Goal: Task Accomplishment & Management: Manage account settings

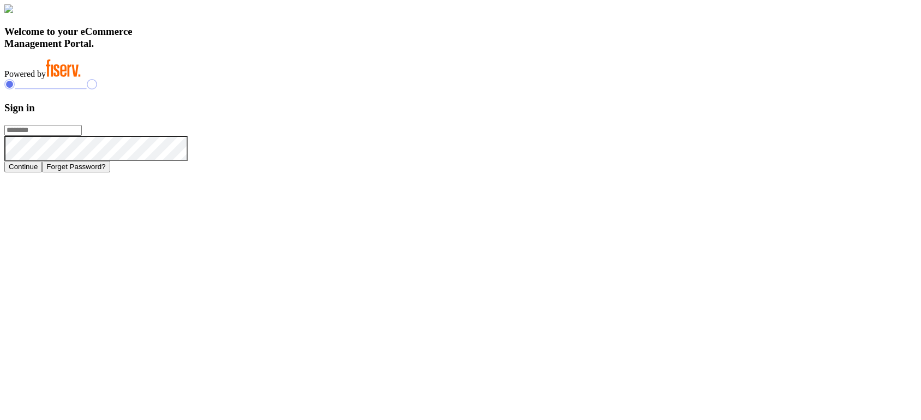
type input "**********"
click at [42, 172] on button "Continue" at bounding box center [23, 166] width 38 height 11
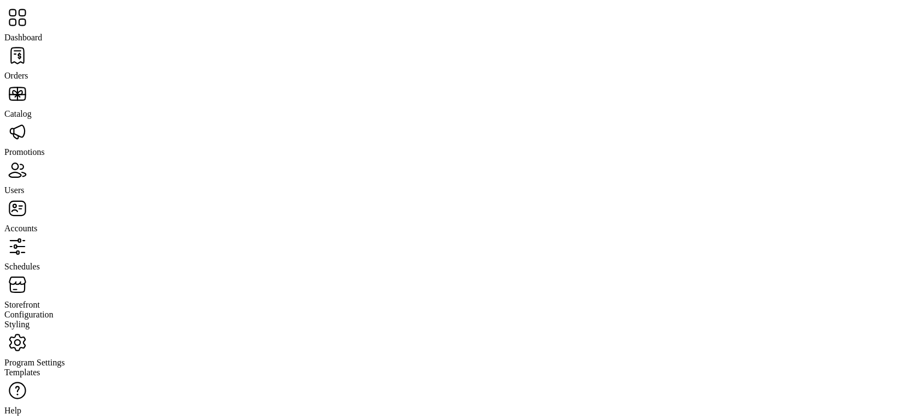
click at [28, 71] on span "Orders" at bounding box center [16, 75] width 24 height 9
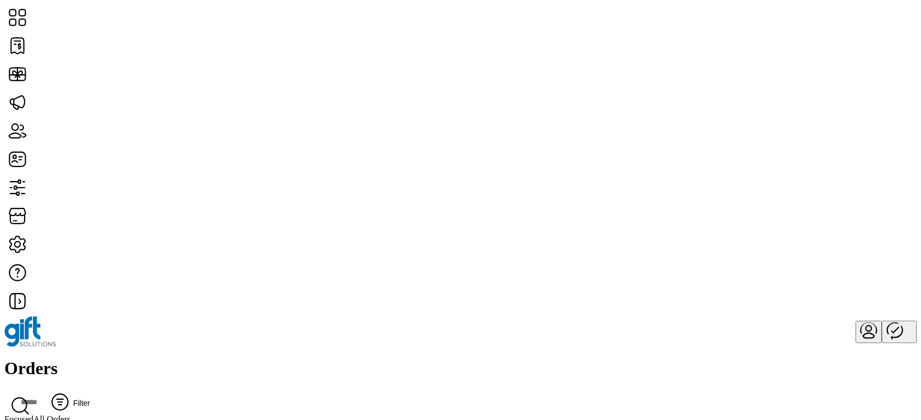
click at [90, 399] on span "Filter" at bounding box center [81, 403] width 17 height 9
click at [730, 134] on span "Date" at bounding box center [722, 129] width 16 height 9
click at [431, 359] on div "Orders Filter Focused All Orders 08/30/2025 - 09/29/2025" at bounding box center [460, 397] width 913 height 77
click at [91, 392] on button "Filter" at bounding box center [68, 403] width 46 height 23
click at [740, 134] on span "Date" at bounding box center [732, 129] width 16 height 9
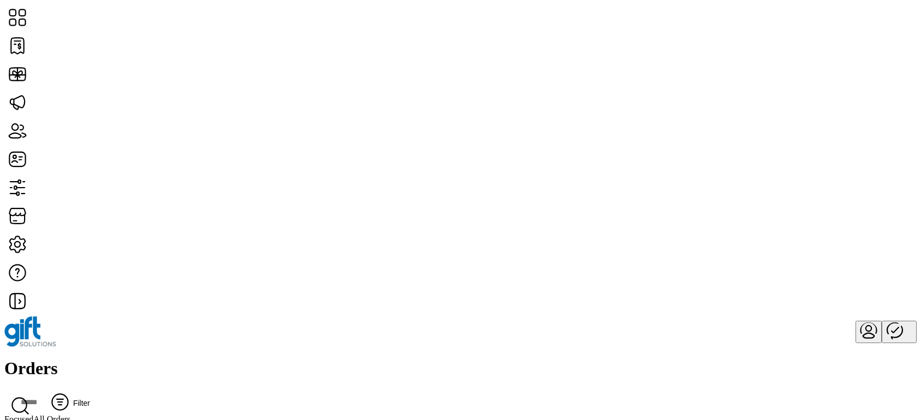
click at [63, 402] on icon "Filter Button" at bounding box center [60, 402] width 5 height 0
click at [73, 389] on icon "Filter Button" at bounding box center [60, 402] width 26 height 26
click at [90, 399] on span "Filter" at bounding box center [81, 403] width 17 height 9
click at [730, 134] on span "Date" at bounding box center [722, 129] width 16 height 9
click at [91, 392] on button "Filter" at bounding box center [68, 403] width 46 height 23
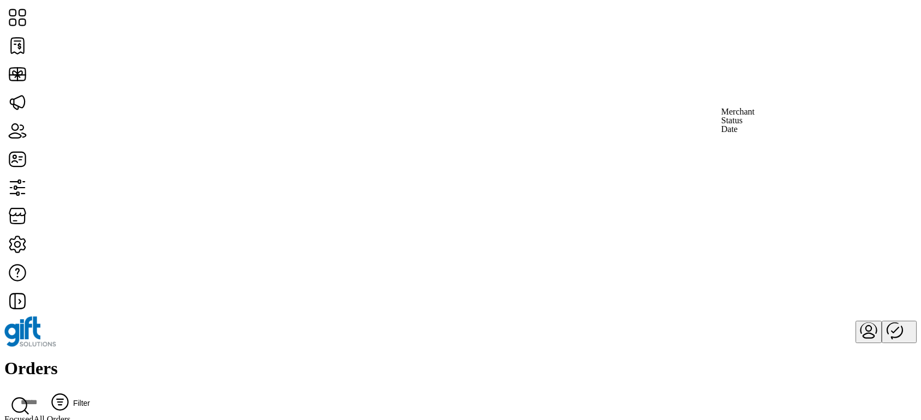
click at [743, 125] on span "Status" at bounding box center [732, 120] width 21 height 9
click at [91, 392] on button "Filter" at bounding box center [68, 403] width 46 height 23
click at [736, 134] on span "Date" at bounding box center [727, 129] width 16 height 9
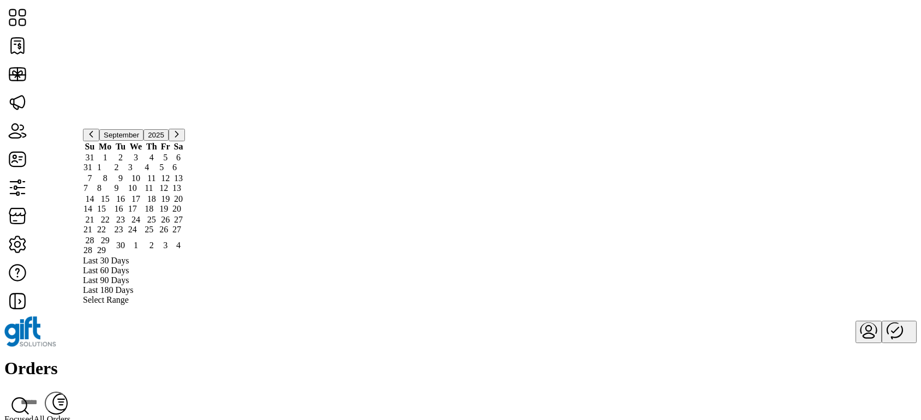
click at [133, 285] on span "Last 180 Days" at bounding box center [108, 290] width 50 height 10
click at [129, 295] on span "Select Range" at bounding box center [106, 300] width 46 height 10
click at [114, 163] on span "1" at bounding box center [105, 158] width 16 height 10
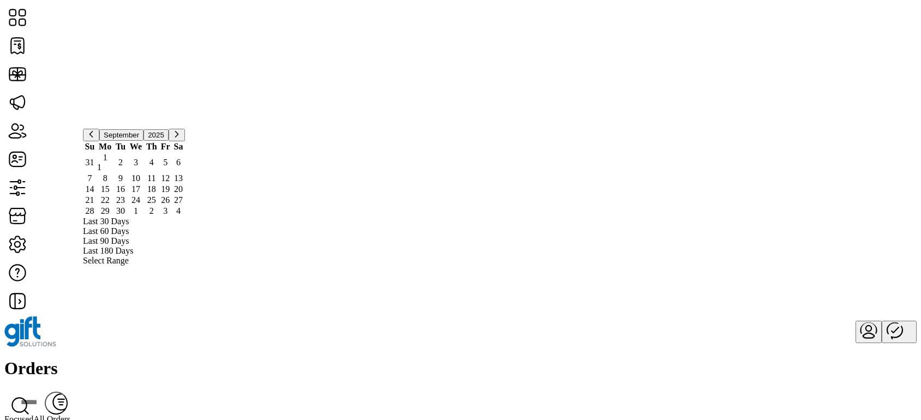
click at [184, 168] on span "6" at bounding box center [178, 163] width 12 height 10
click at [184, 183] on span "13" at bounding box center [178, 179] width 12 height 10
click at [114, 163] on span "1" at bounding box center [105, 158] width 16 height 10
click at [184, 205] on span "27" at bounding box center [178, 200] width 12 height 10
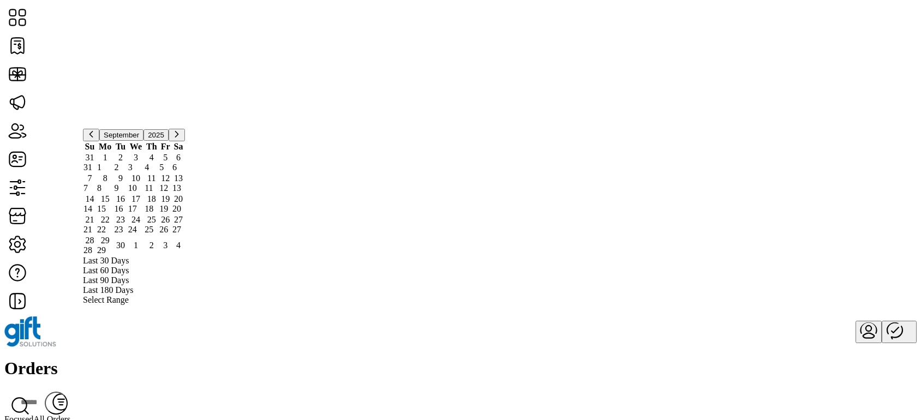
click at [285, 359] on div "Orders Filter Focused All Orders" at bounding box center [460, 392] width 913 height 66
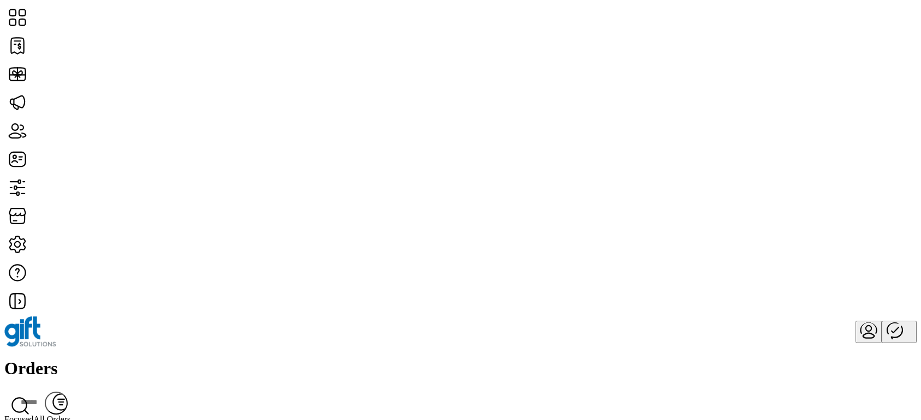
click at [91, 392] on button "Filter" at bounding box center [68, 403] width 46 height 23
click at [733, 134] on span "Date" at bounding box center [725, 129] width 16 height 9
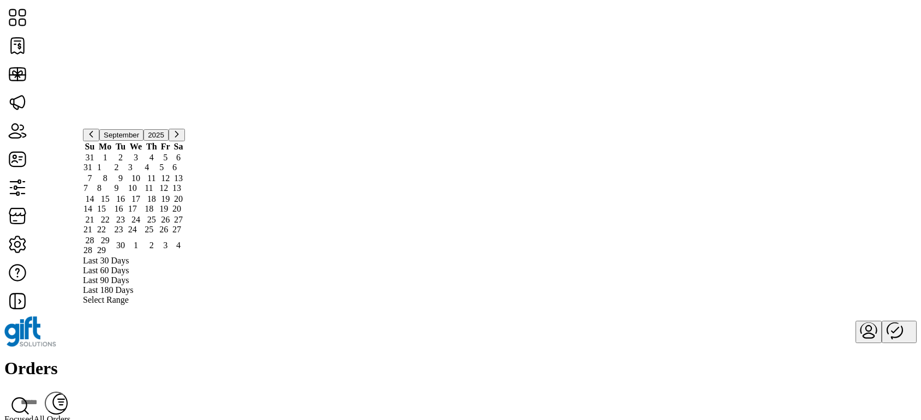
click at [114, 163] on span "1" at bounding box center [105, 158] width 16 height 10
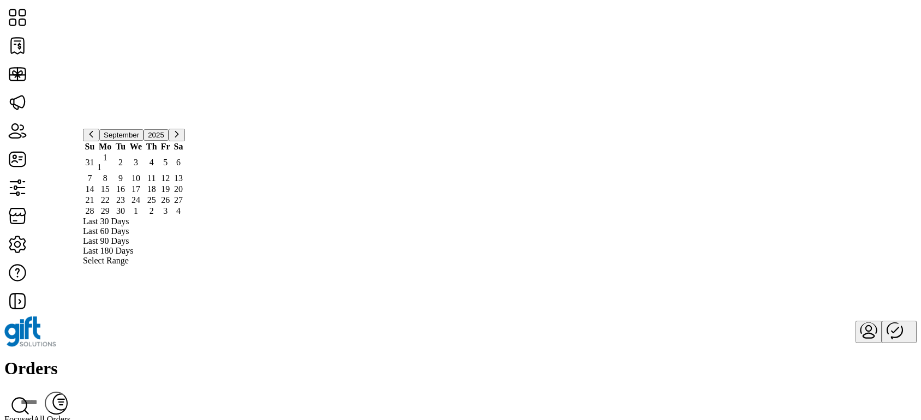
click at [127, 216] on span "30" at bounding box center [120, 211] width 13 height 10
click at [378, 359] on div "Orders Filter Focused All Orders [DATE] - [DATE] Clear all filters" at bounding box center [460, 397] width 913 height 77
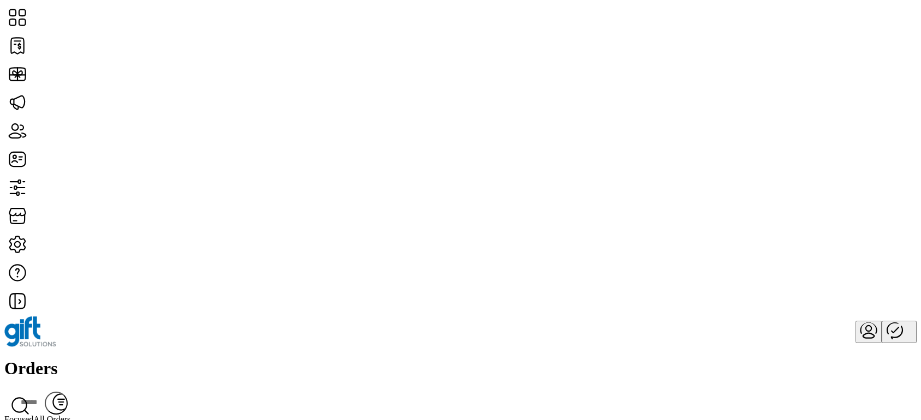
click at [73, 389] on icon "Filter Button" at bounding box center [60, 402] width 26 height 26
click at [91, 392] on button "Filter" at bounding box center [68, 403] width 46 height 23
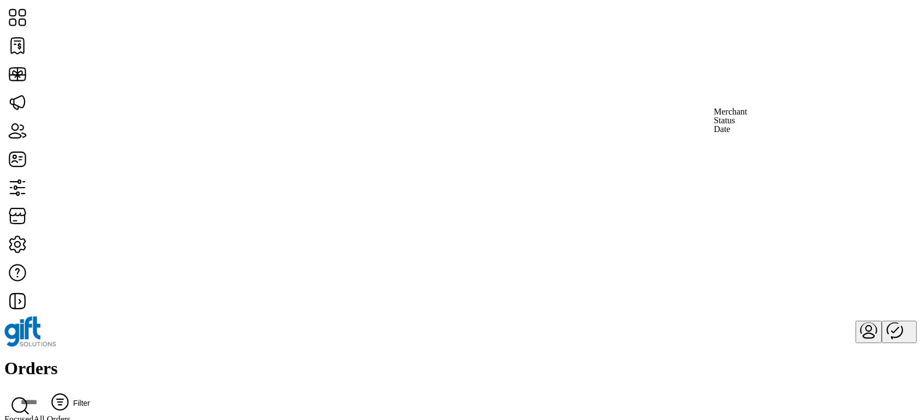
click at [730, 134] on span "Date" at bounding box center [722, 129] width 16 height 9
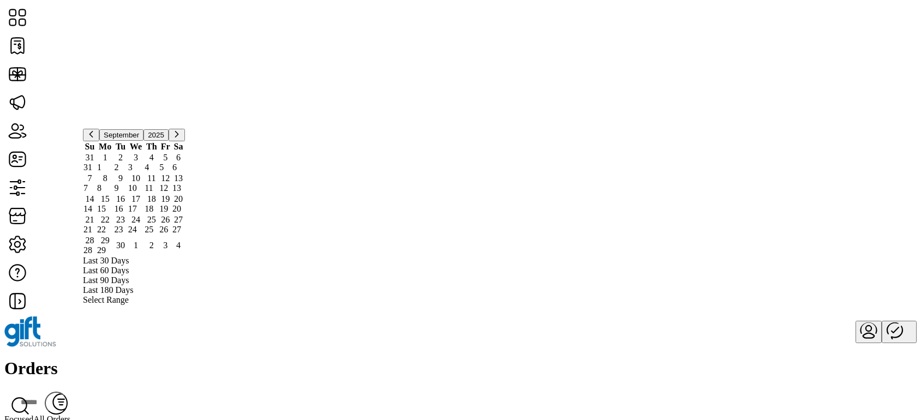
click at [114, 163] on span "1" at bounding box center [105, 158] width 16 height 10
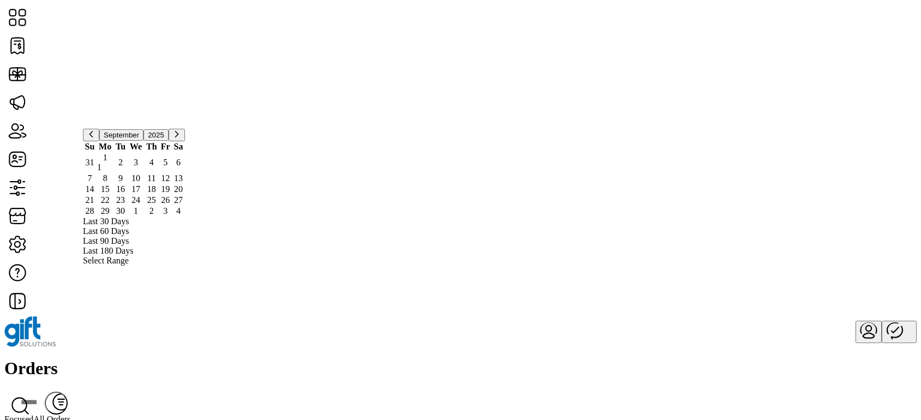
click at [127, 216] on span "30" at bounding box center [120, 211] width 13 height 10
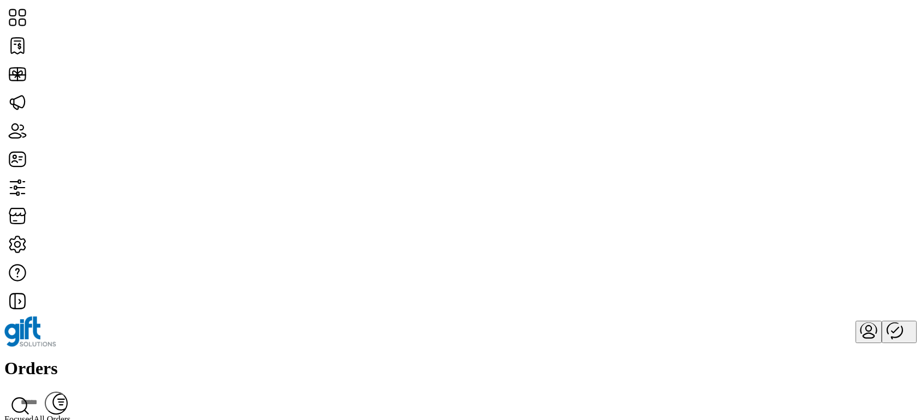
click at [855, 210] on link "View Details" at bounding box center [823, 205] width 64 height 9
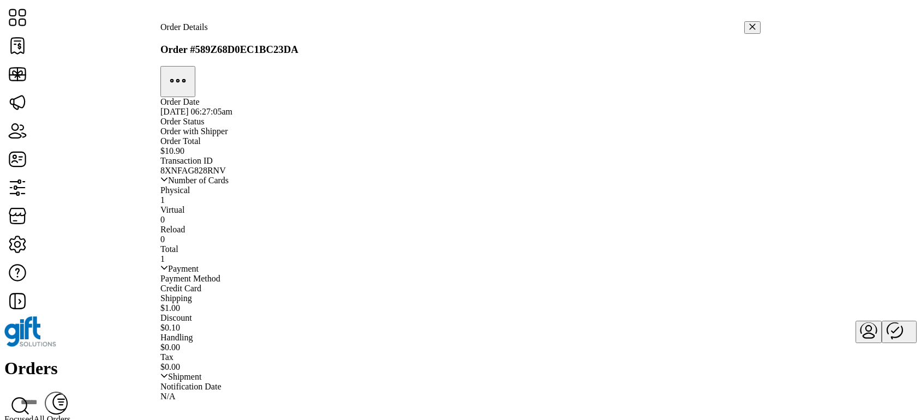
scroll to position [397, 0]
click at [173, 80] on icon "button" at bounding box center [172, 81] width 2 height 2
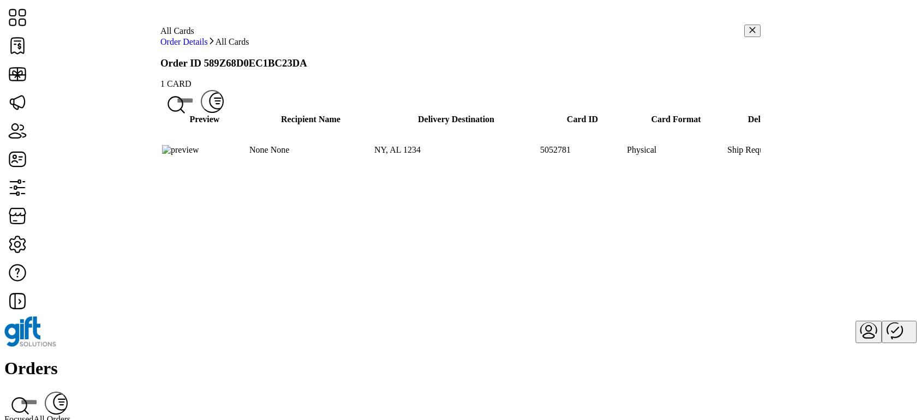
click at [775, 211] on span "View Card Details" at bounding box center [760, 207] width 64 height 9
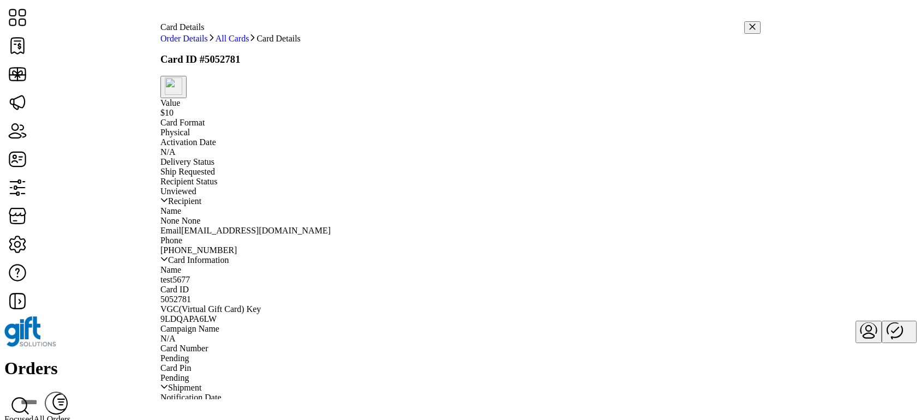
scroll to position [91, 0]
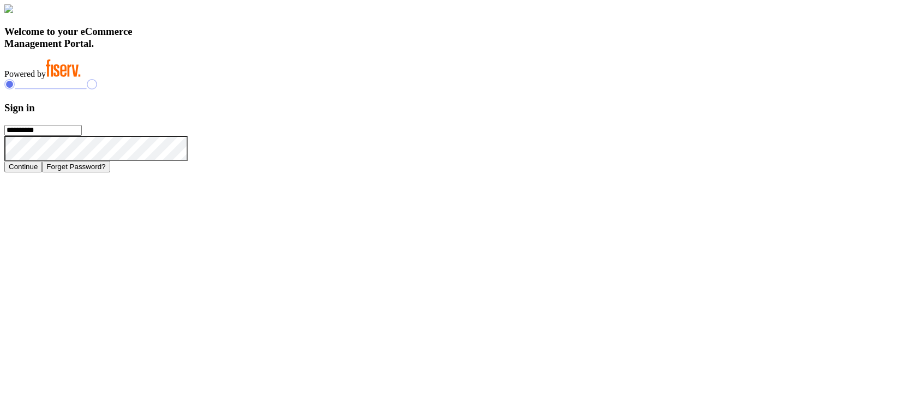
click at [42, 172] on button "Continue" at bounding box center [23, 166] width 38 height 11
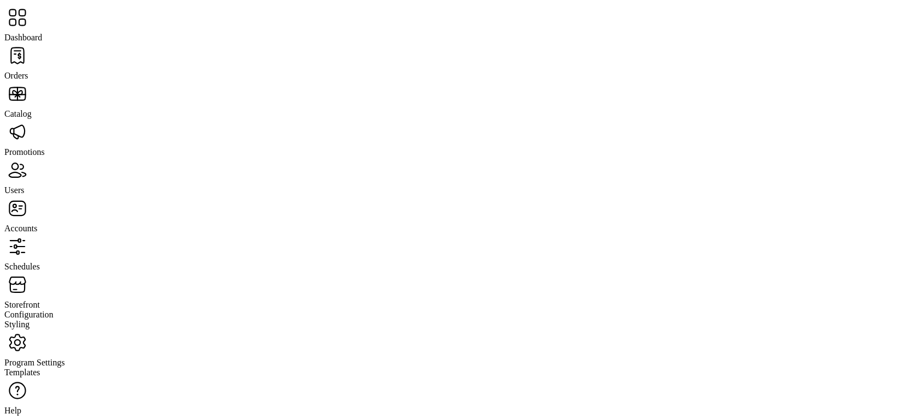
click at [40, 262] on span "Schedules" at bounding box center [21, 266] width 35 height 9
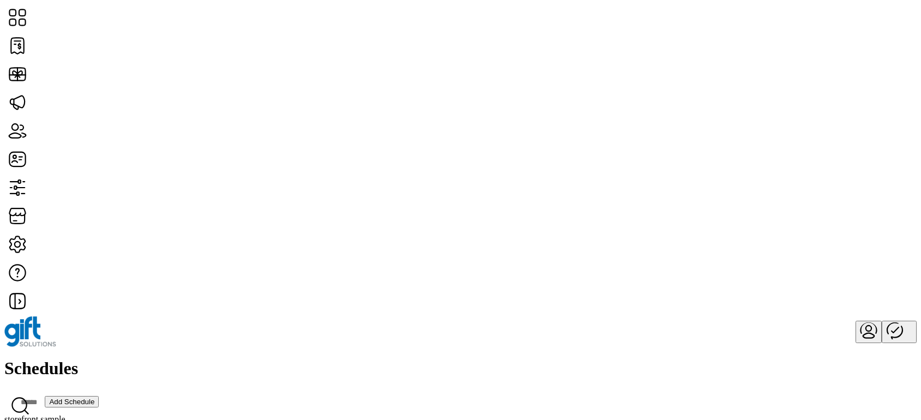
click at [490, 213] on span "View Cards" at bounding box center [469, 209] width 41 height 9
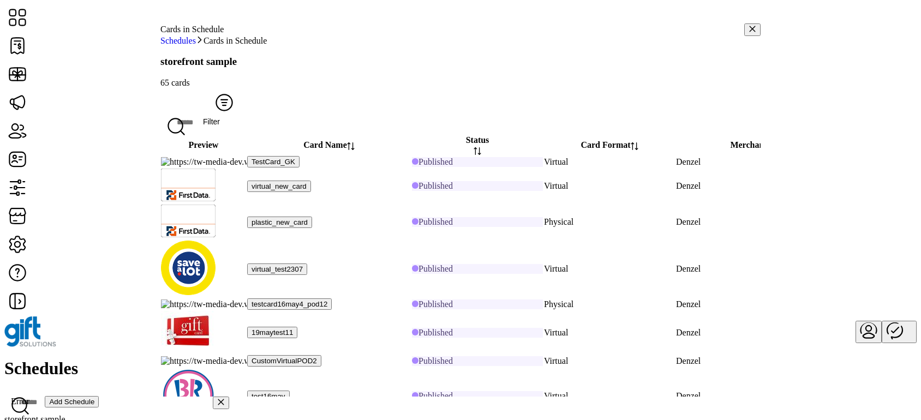
click at [246, 117] on span "Filter" at bounding box center [224, 121] width 43 height 9
click at [723, 117] on span "Status" at bounding box center [711, 113] width 21 height 9
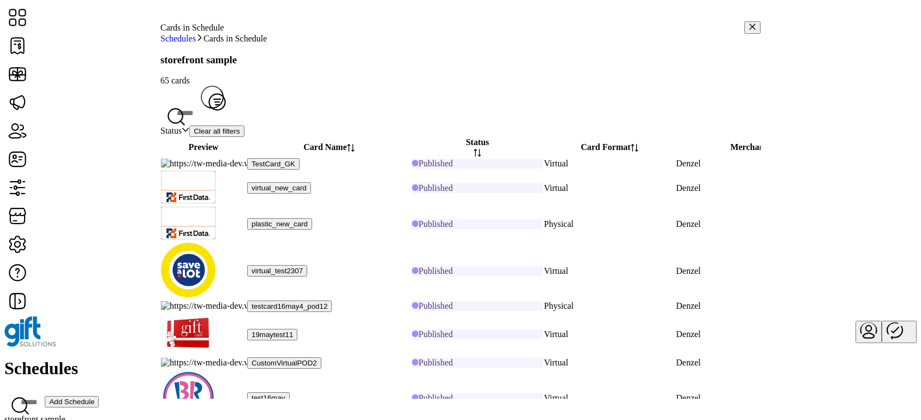
click at [189, 126] on div "dropdown trigger" at bounding box center [186, 131] width 8 height 10
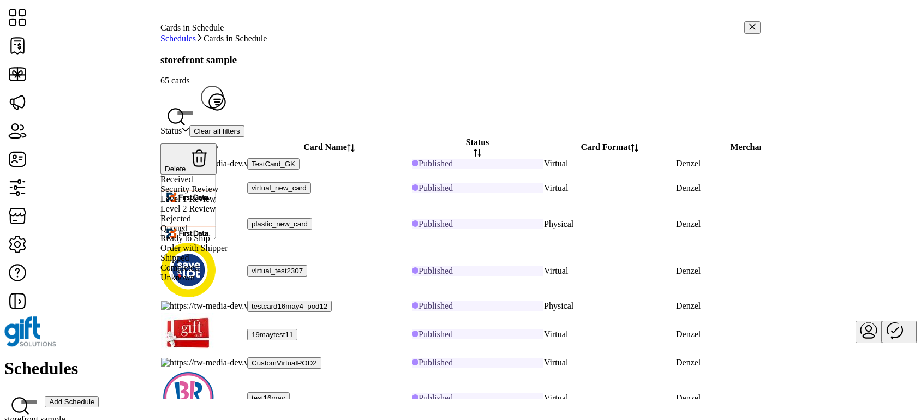
click at [189, 126] on div "dropdown trigger" at bounding box center [186, 131] width 8 height 10
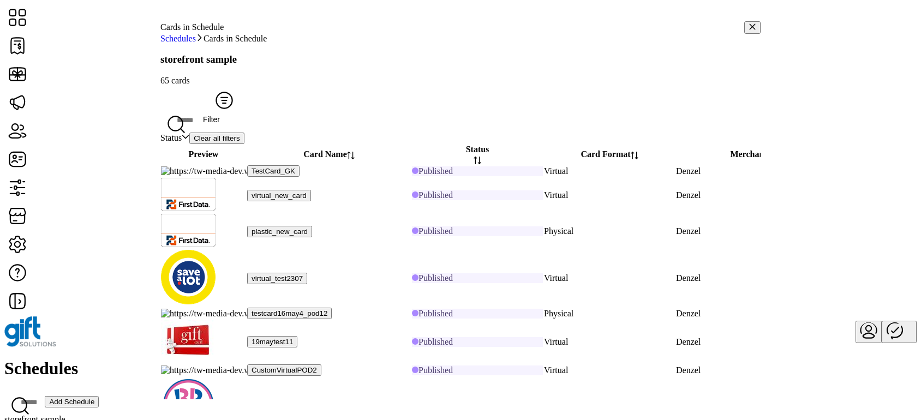
click at [246, 115] on span "Filter" at bounding box center [224, 119] width 43 height 9
click at [746, 126] on span "Card Format" at bounding box center [723, 121] width 44 height 9
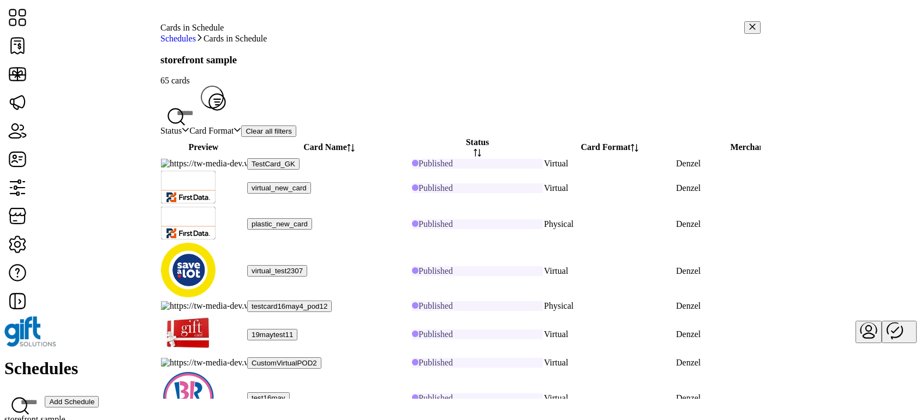
click at [234, 126] on span "Card Format" at bounding box center [211, 131] width 44 height 10
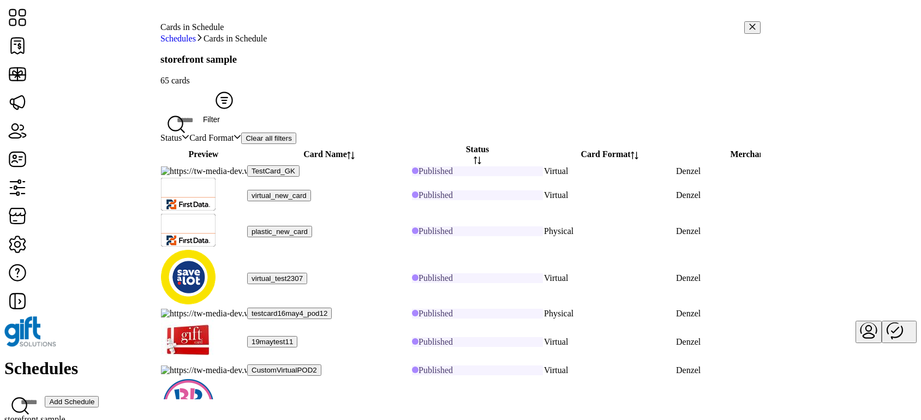
click at [247, 99] on button "Filter" at bounding box center [224, 97] width 46 height 23
click at [241, 133] on icon "dropdown trigger" at bounding box center [238, 137] width 8 height 8
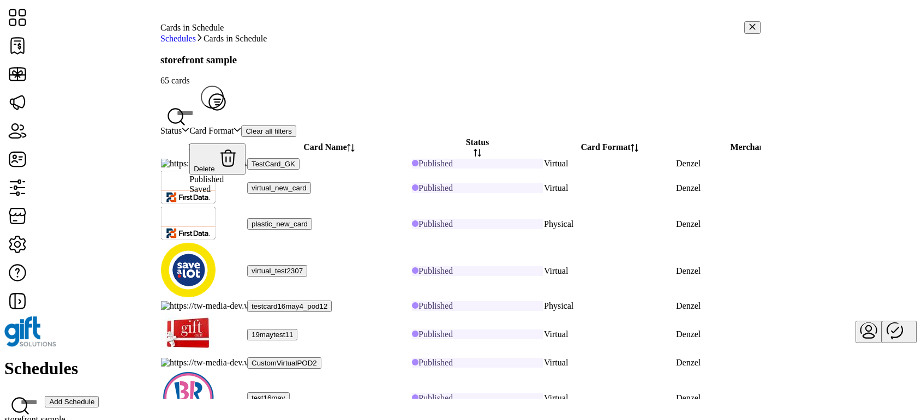
click at [241, 126] on icon "dropdown trigger" at bounding box center [238, 130] width 8 height 8
click at [217, 129] on div "Status Card Format Clear all filters" at bounding box center [460, 131] width 600 height 11
click at [189, 126] on div "dropdown trigger" at bounding box center [186, 131] width 8 height 10
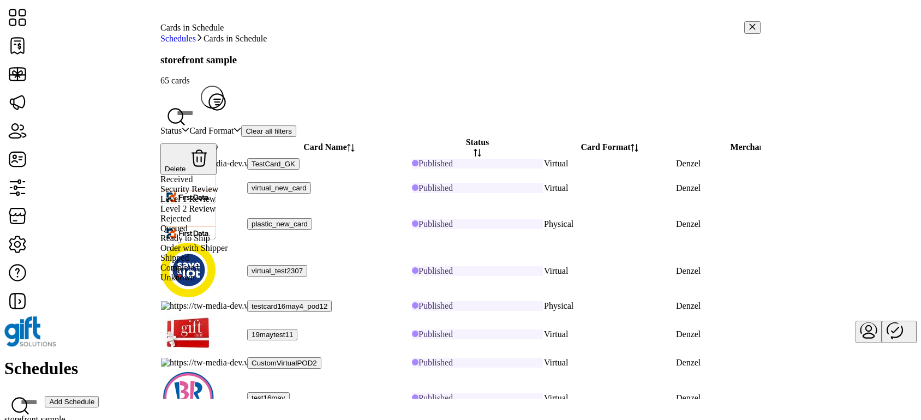
click at [189, 126] on div "dropdown trigger" at bounding box center [186, 131] width 8 height 10
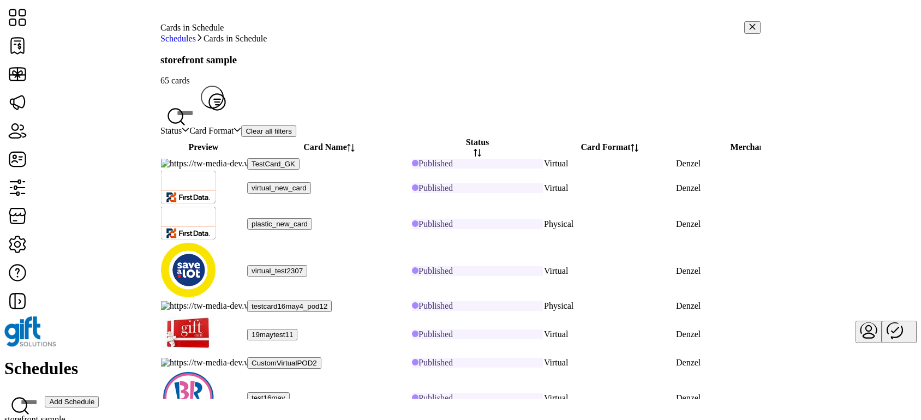
click at [189, 126] on div "dropdown trigger" at bounding box center [186, 131] width 8 height 10
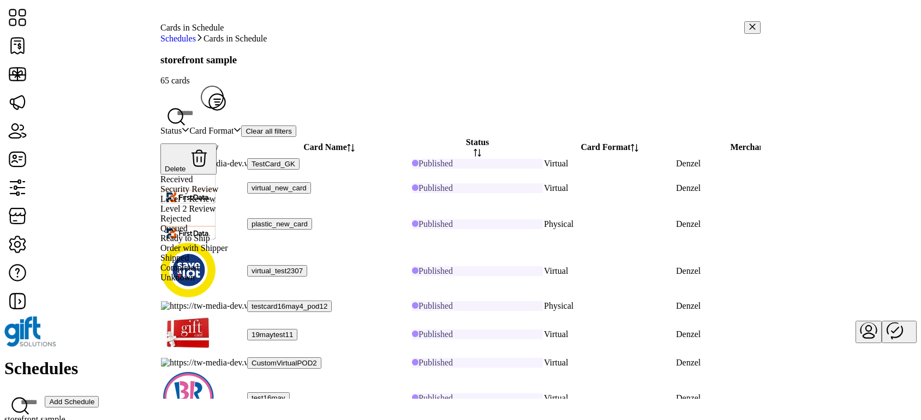
click at [234, 126] on span "Card Format" at bounding box center [211, 131] width 44 height 10
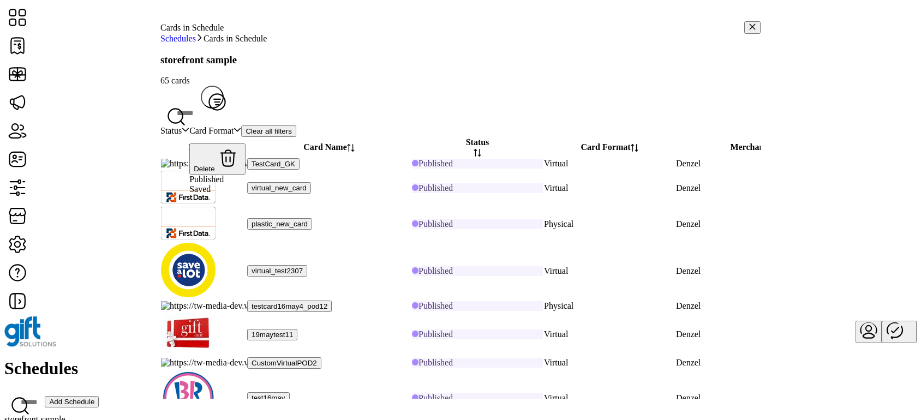
click at [182, 127] on span "Status" at bounding box center [170, 131] width 21 height 10
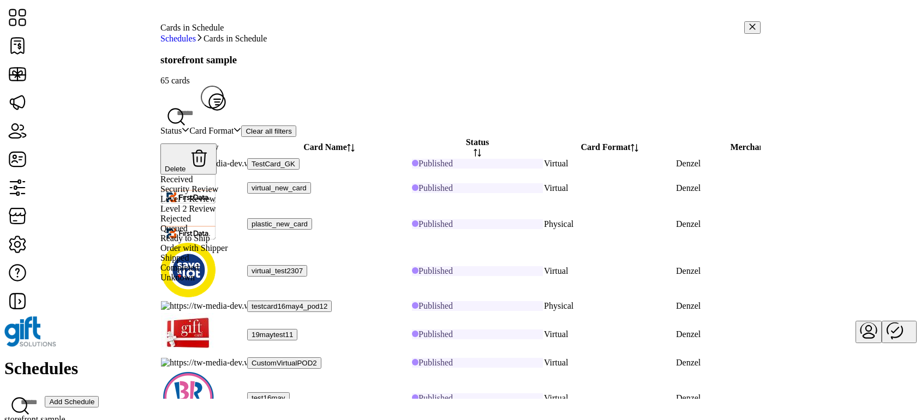
click at [234, 126] on span "Card Format" at bounding box center [211, 131] width 44 height 10
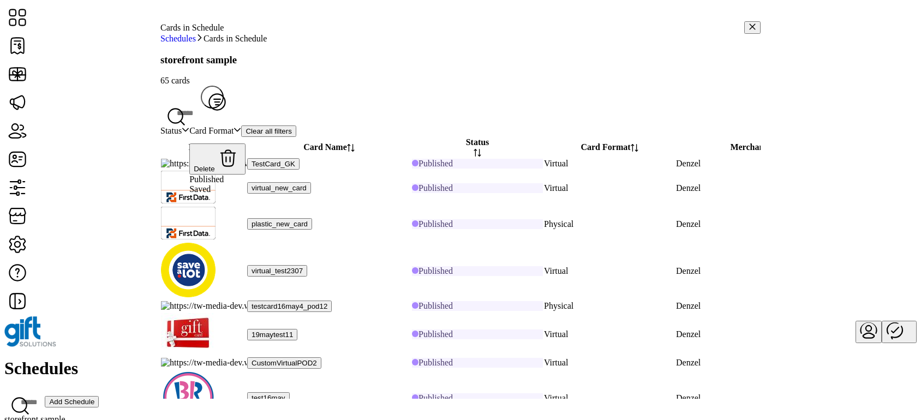
click at [182, 126] on span "Status" at bounding box center [170, 131] width 21 height 10
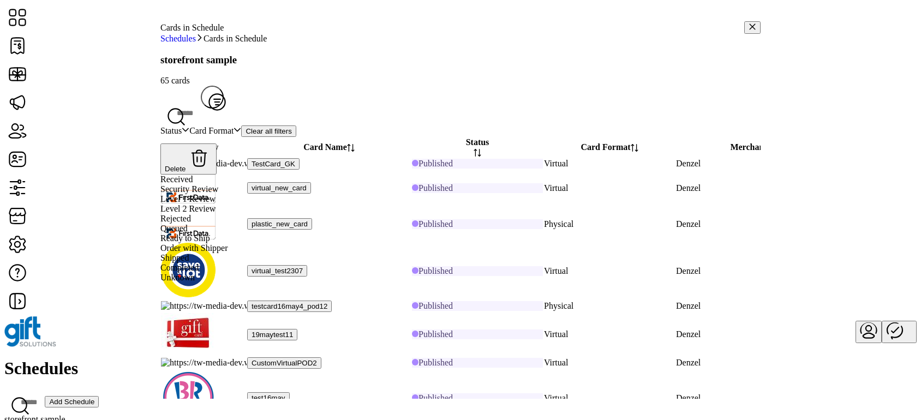
click at [182, 126] on span "Status" at bounding box center [170, 131] width 21 height 10
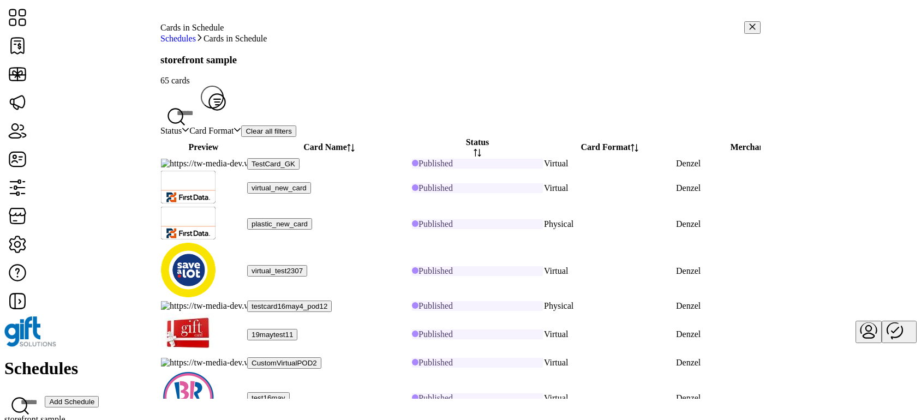
click at [182, 126] on span "Status" at bounding box center [170, 131] width 21 height 10
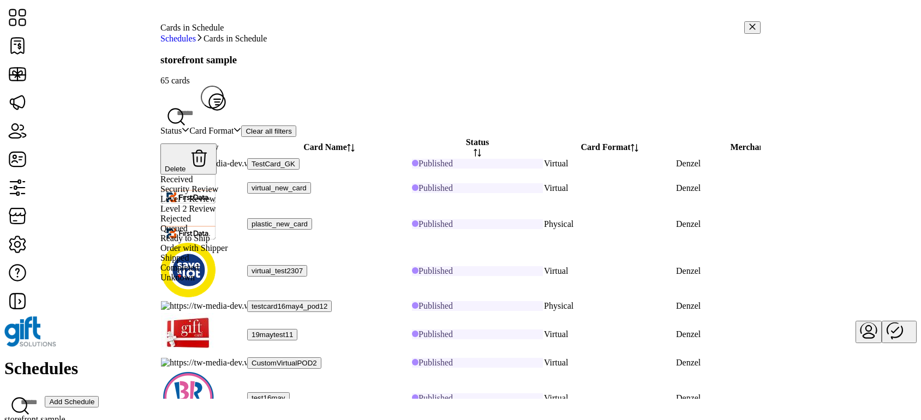
click at [182, 126] on span "Status" at bounding box center [170, 131] width 21 height 10
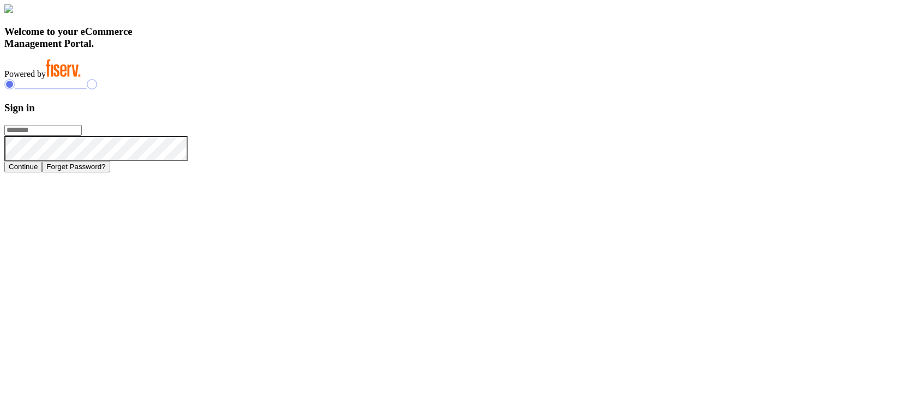
type input "**********"
click at [42, 172] on button "Continue" at bounding box center [23, 166] width 38 height 11
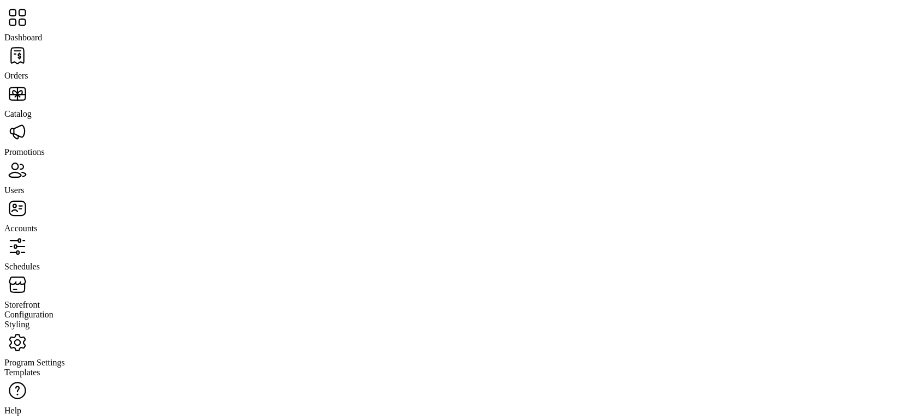
click at [65, 358] on span "Program Settings" at bounding box center [34, 362] width 61 height 9
click at [40, 300] on span "Storefront" at bounding box center [21, 304] width 35 height 9
click at [40, 262] on span "Schedules" at bounding box center [21, 266] width 35 height 9
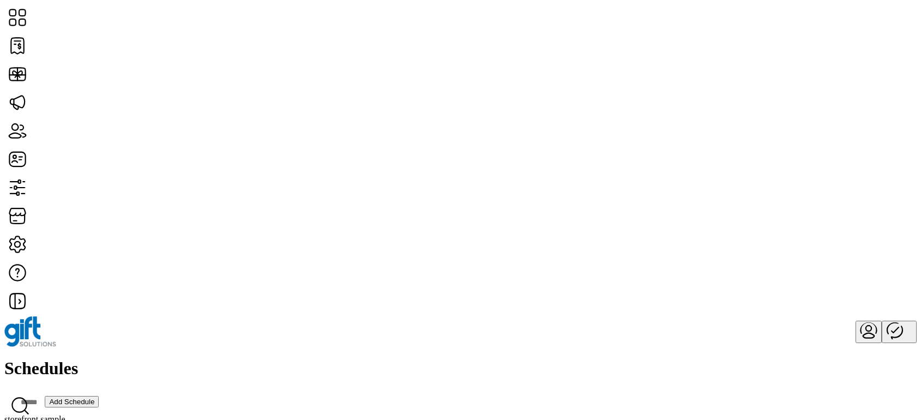
click at [490, 213] on span "View Cards" at bounding box center [469, 209] width 41 height 9
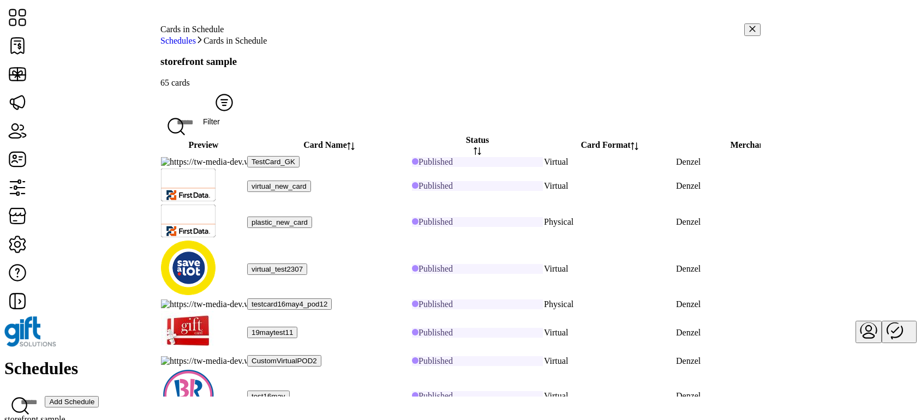
click at [246, 117] on span "Filter" at bounding box center [224, 121] width 43 height 9
click at [744, 112] on link "Status" at bounding box center [723, 113] width 44 height 9
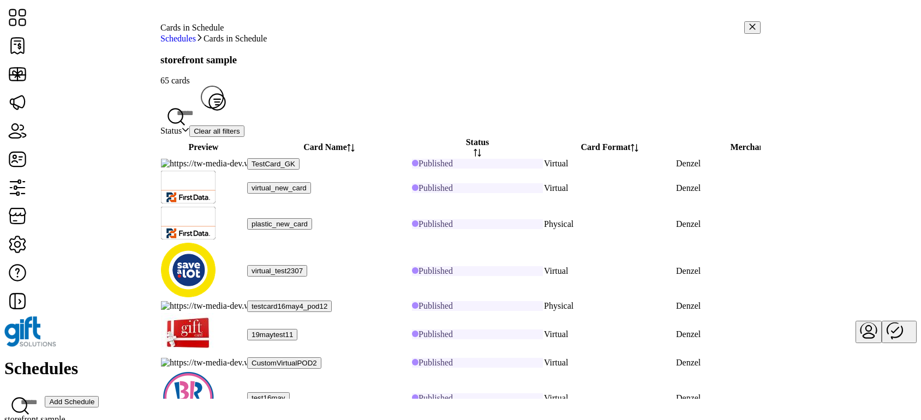
click at [182, 126] on span "Status" at bounding box center [170, 131] width 21 height 10
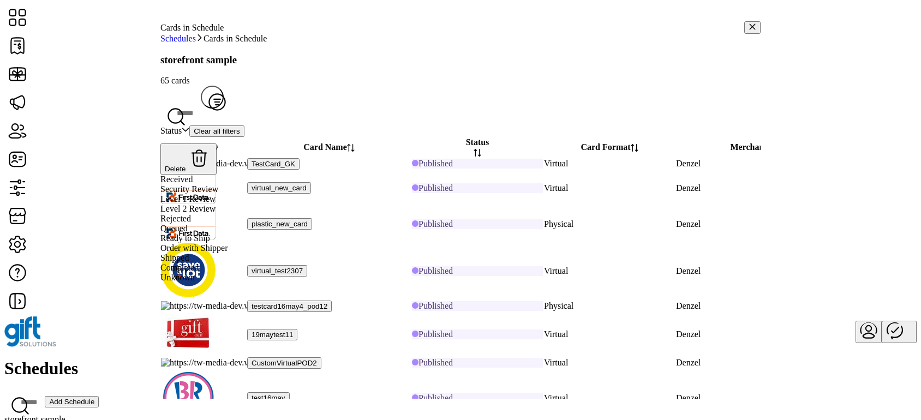
click at [182, 126] on span "Status" at bounding box center [170, 131] width 21 height 10
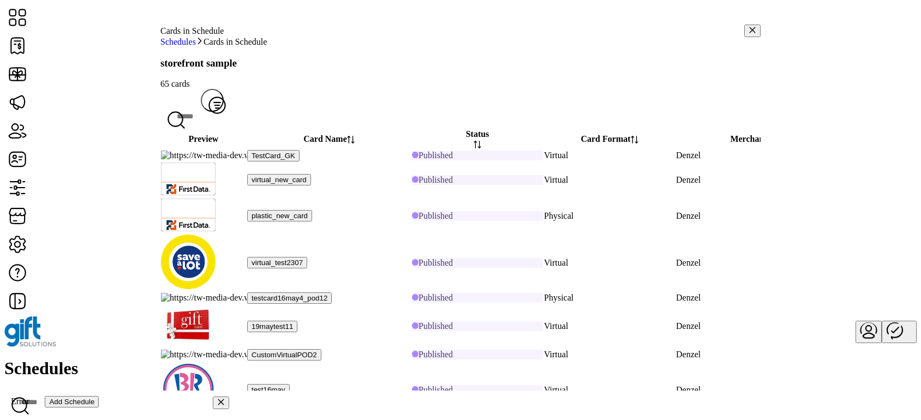
click at [750, 33] on icon "button" at bounding box center [753, 30] width 6 height 6
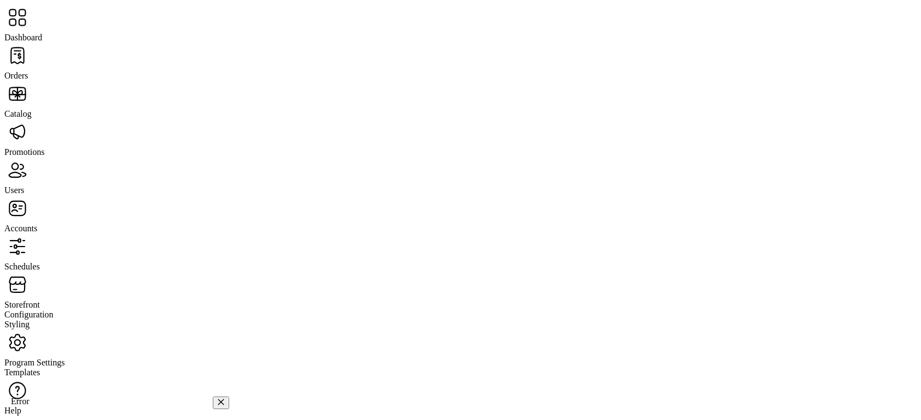
click at [32, 109] on span "Catalog" at bounding box center [17, 113] width 27 height 9
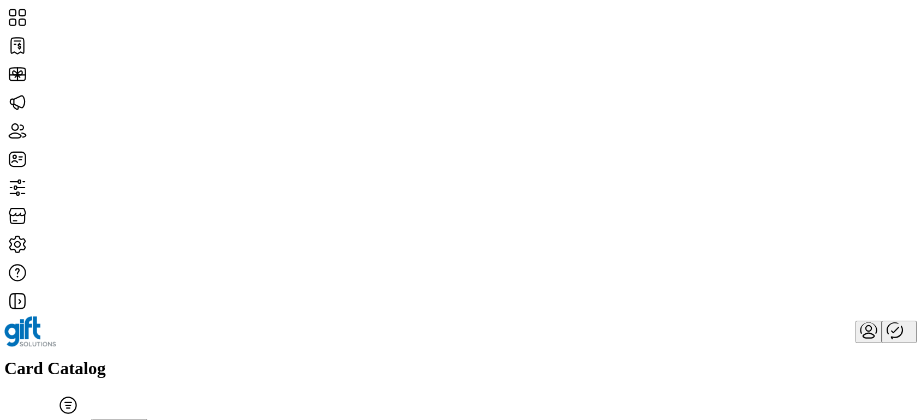
click at [90, 420] on span "Filter" at bounding box center [68, 424] width 43 height 9
click at [769, 125] on span "Status" at bounding box center [757, 120] width 21 height 9
click at [91, 391] on button "Filter" at bounding box center [68, 402] width 46 height 23
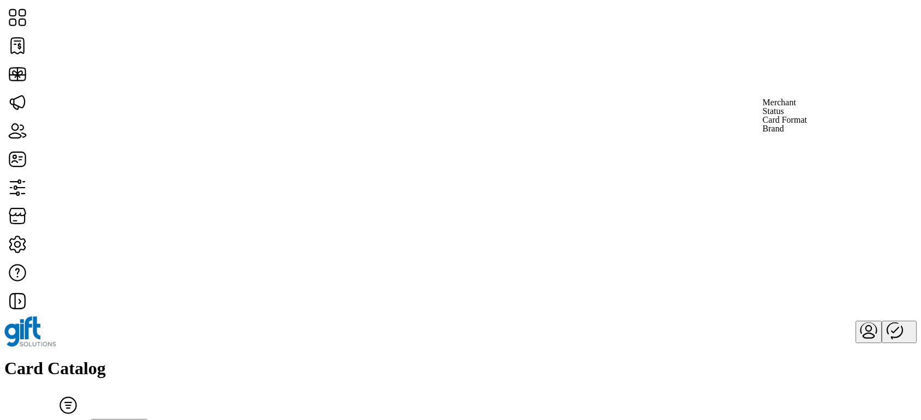
click at [807, 124] on span "Card Format" at bounding box center [785, 120] width 44 height 9
click at [207, 359] on div "Card Catalog Filter Add New Card Status Card Format Clear all filters" at bounding box center [460, 400] width 913 height 83
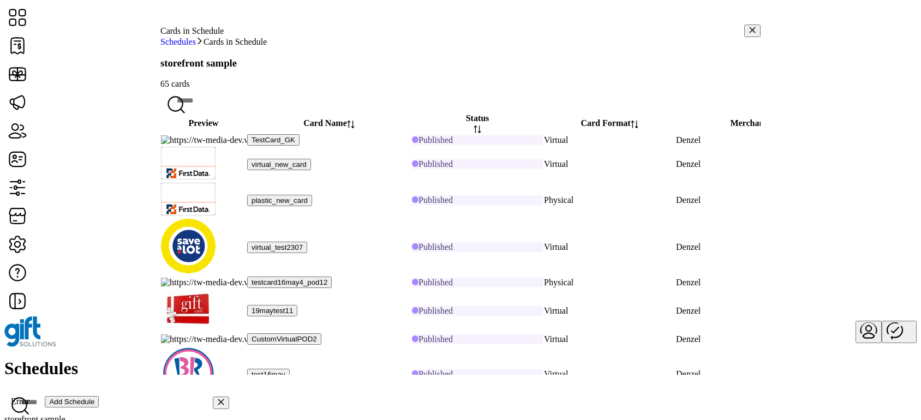
click at [714, 102] on div "storefront sample 65 cards" at bounding box center [460, 85] width 600 height 56
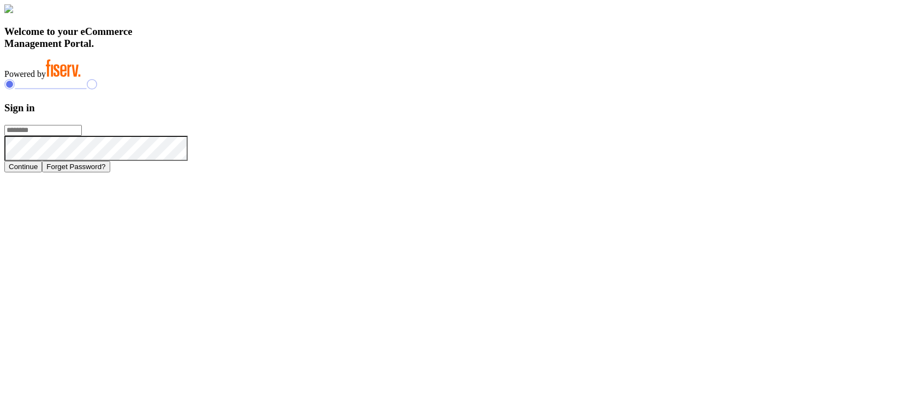
type input "**********"
click at [42, 172] on button "Continue" at bounding box center [23, 166] width 38 height 11
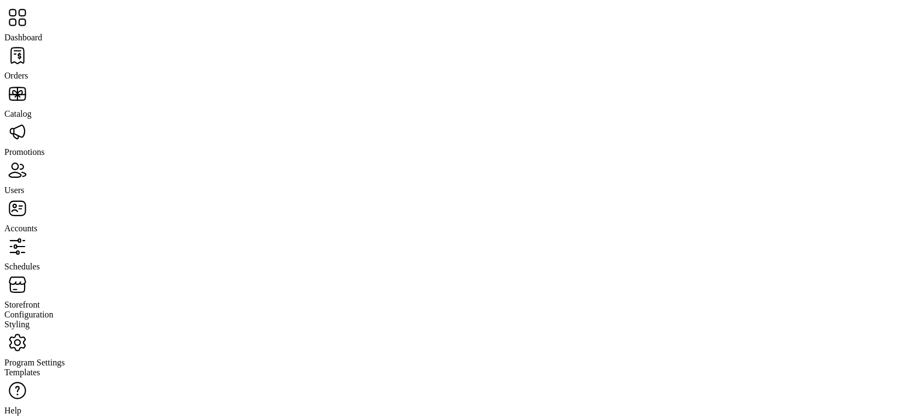
click at [40, 262] on span "Schedules" at bounding box center [21, 266] width 35 height 9
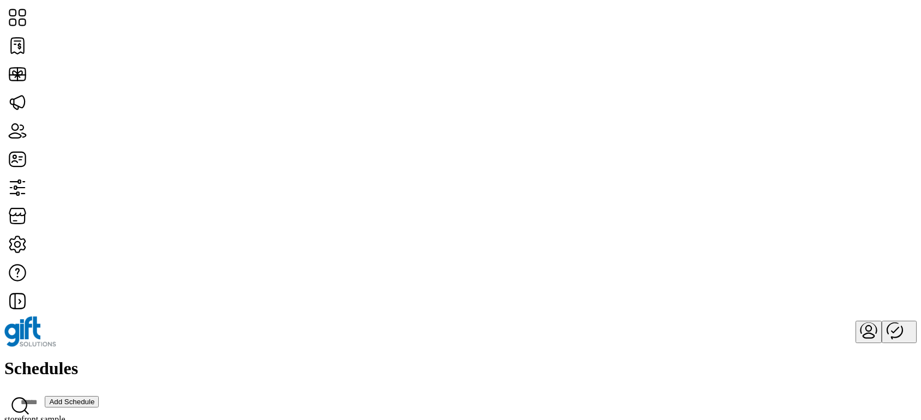
click at [490, 213] on span "View Cards" at bounding box center [469, 209] width 41 height 9
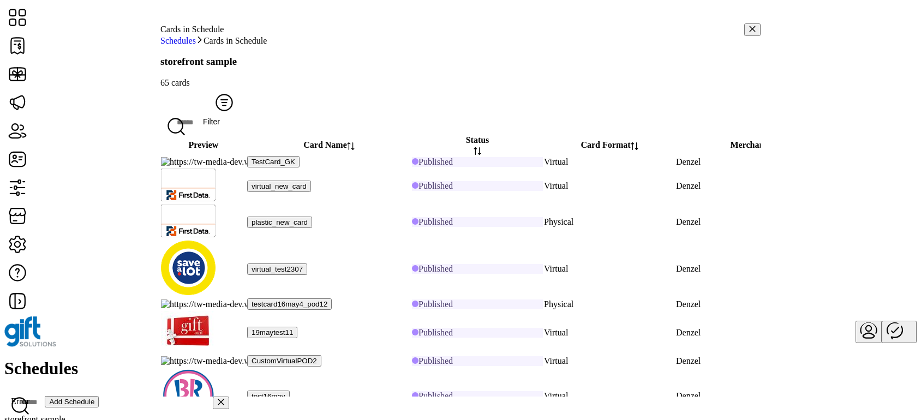
click at [246, 117] on span "Filter" at bounding box center [224, 121] width 43 height 9
click at [723, 117] on span "Status" at bounding box center [711, 113] width 21 height 9
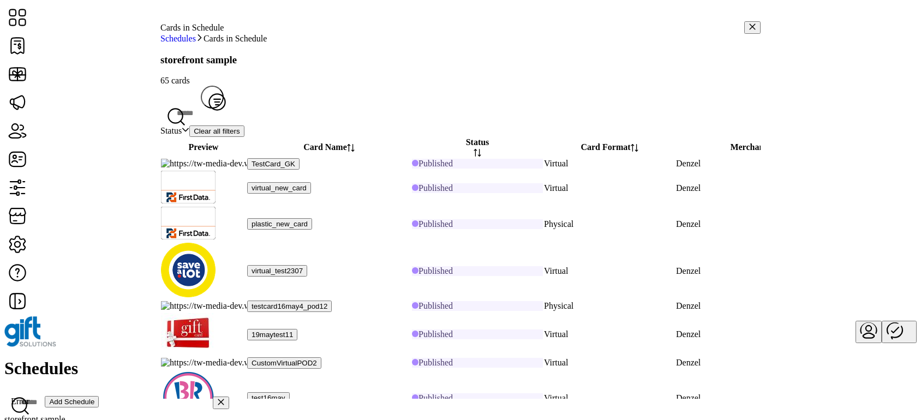
click at [189, 126] on div "dropdown trigger" at bounding box center [186, 131] width 8 height 10
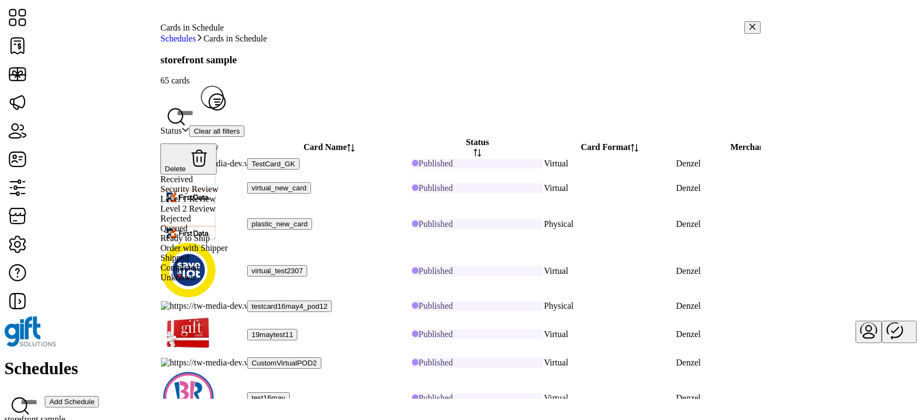
click at [189, 126] on div "dropdown trigger" at bounding box center [186, 131] width 8 height 10
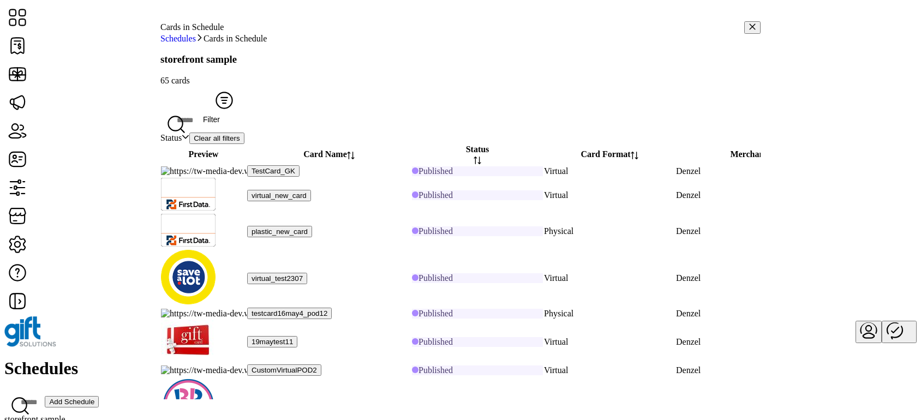
click at [246, 115] on span "Filter" at bounding box center [224, 119] width 43 height 9
click at [746, 126] on span "Card Format" at bounding box center [723, 121] width 44 height 9
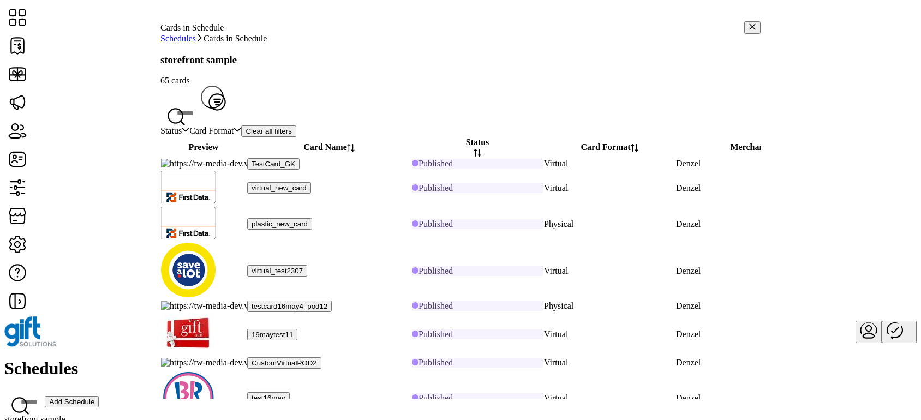
click at [234, 126] on span "Card Format" at bounding box center [211, 131] width 44 height 10
click at [749, 31] on icon "button" at bounding box center [753, 27] width 8 height 8
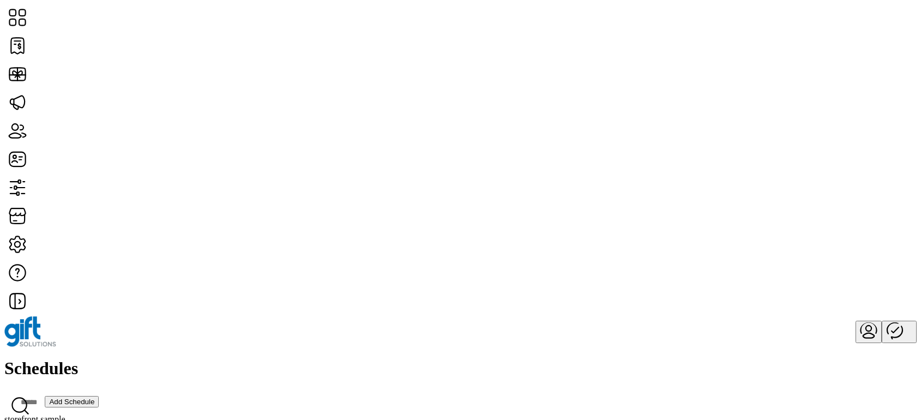
click at [490, 213] on span "View Cards" at bounding box center [469, 209] width 41 height 9
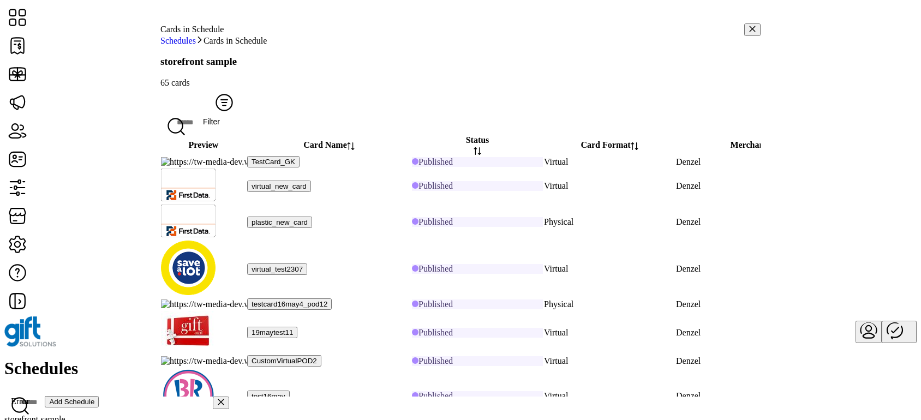
click at [246, 117] on span "Filter" at bounding box center [224, 121] width 43 height 9
click at [723, 117] on span "Status" at bounding box center [711, 113] width 21 height 9
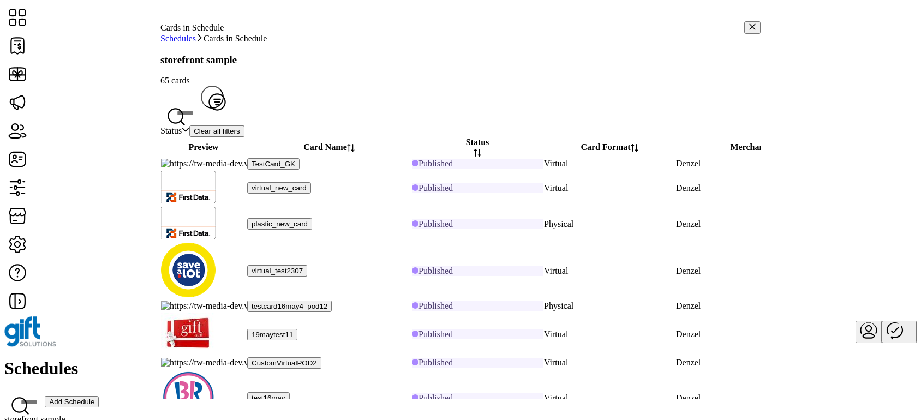
click at [182, 126] on span "Status" at bounding box center [170, 131] width 21 height 10
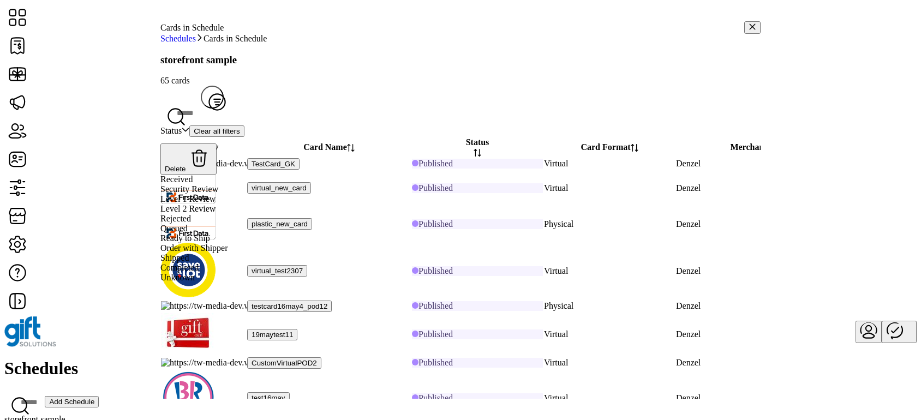
click at [182, 126] on span "Status" at bounding box center [170, 131] width 21 height 10
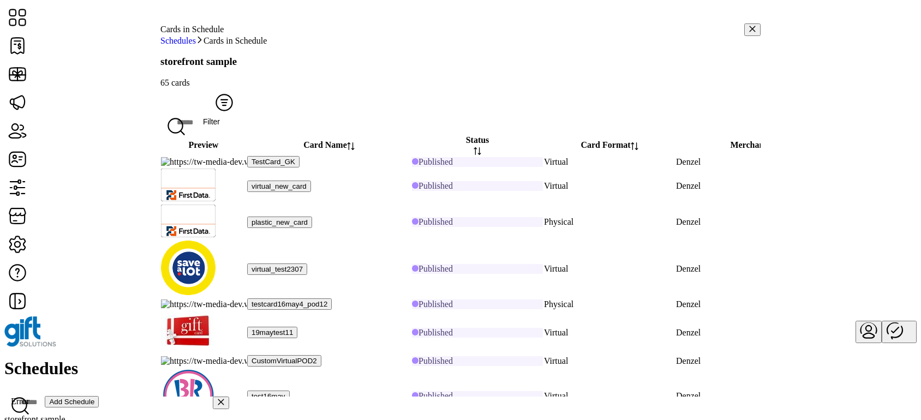
click at [237, 103] on icon "Filter Button" at bounding box center [224, 103] width 26 height 26
click at [246, 117] on span "Filter" at bounding box center [224, 121] width 43 height 9
click at [723, 122] on span "Status" at bounding box center [711, 119] width 21 height 9
click at [246, 117] on span "Filter" at bounding box center [224, 121] width 43 height 9
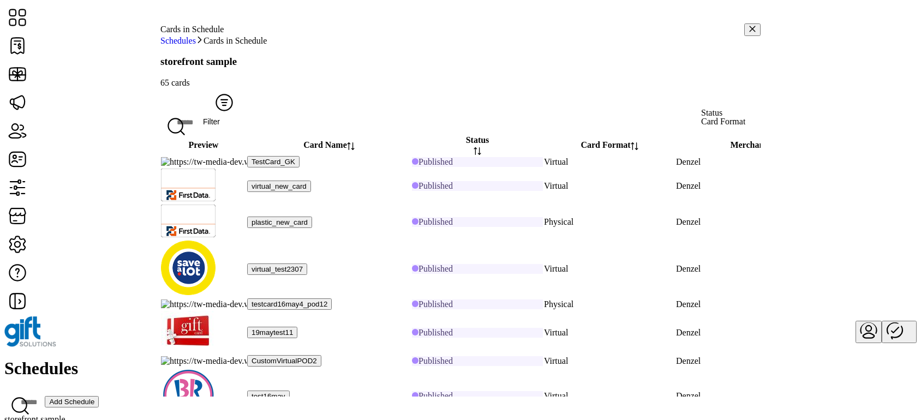
click at [746, 126] on span "Card Format" at bounding box center [723, 121] width 44 height 9
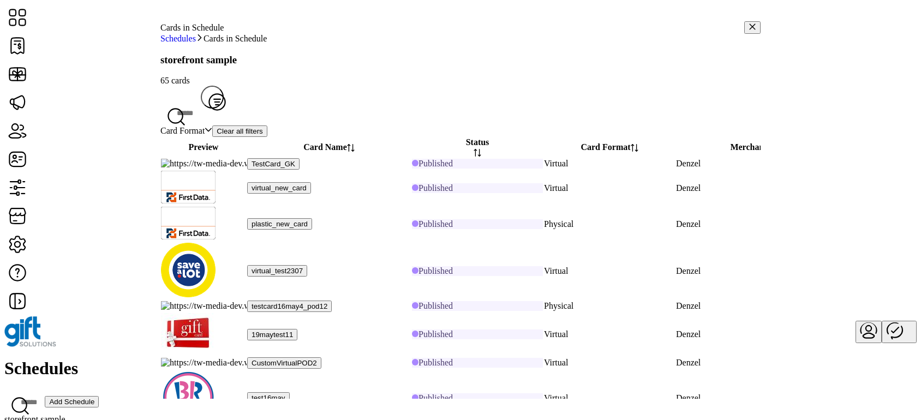
click at [205, 126] on span "Card Format" at bounding box center [182, 131] width 44 height 10
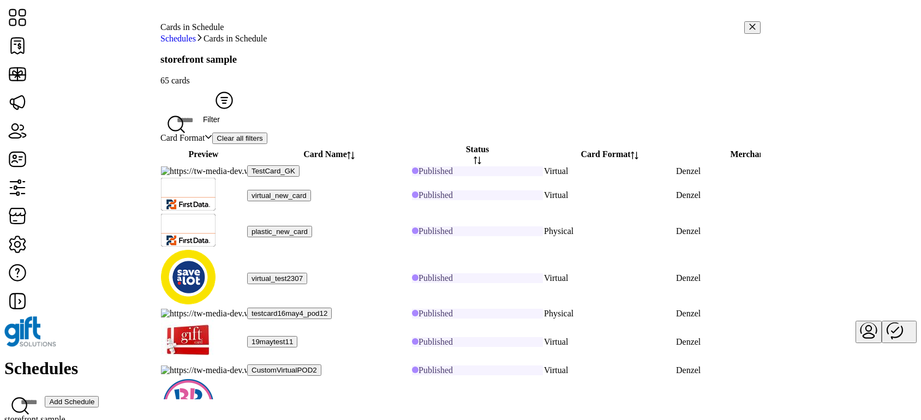
click at [247, 94] on button "Filter" at bounding box center [224, 97] width 46 height 23
click at [723, 117] on span "Status" at bounding box center [712, 113] width 21 height 9
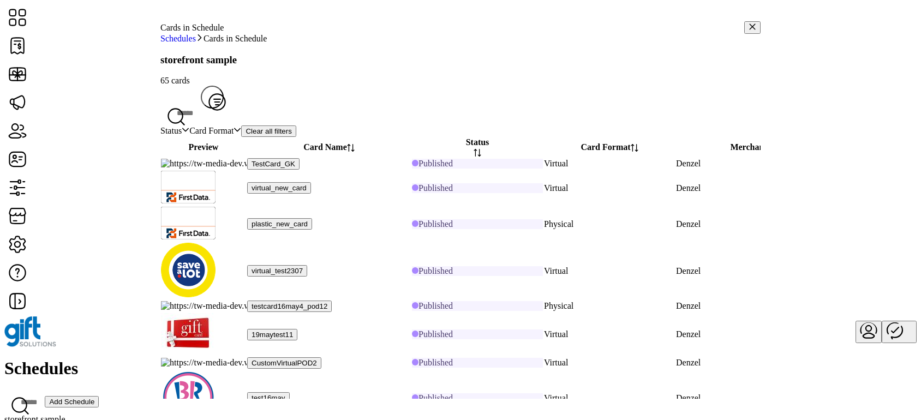
click at [189, 126] on icon "dropdown trigger" at bounding box center [186, 130] width 8 height 8
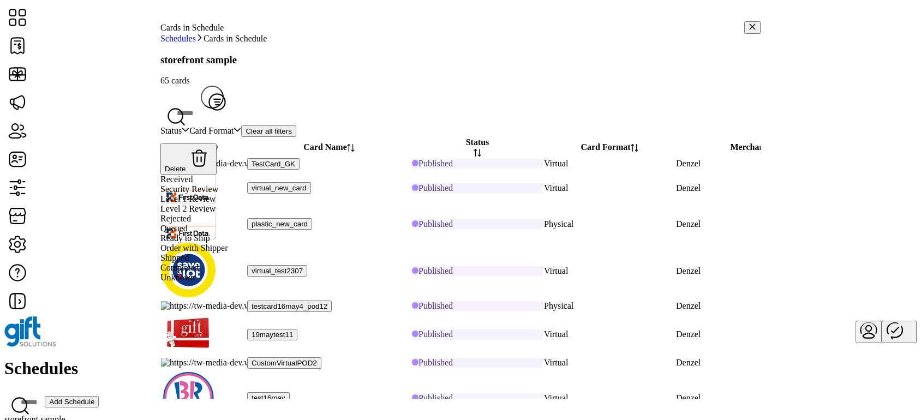
click at [189, 126] on icon "dropdown trigger" at bounding box center [186, 130] width 8 height 8
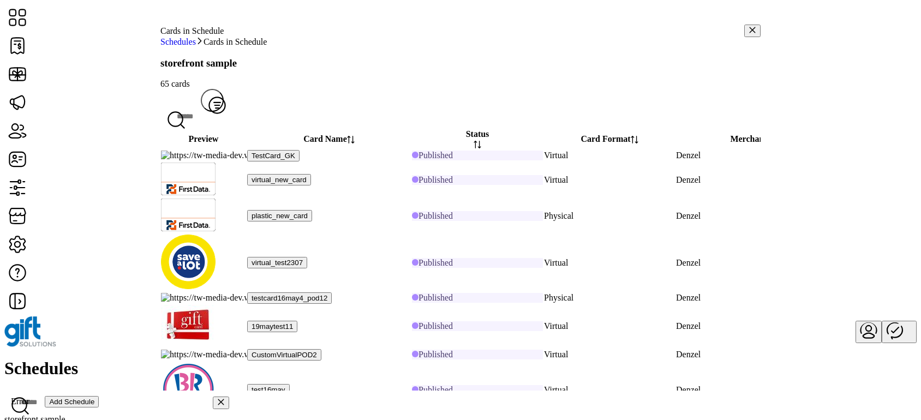
click at [217, 398] on icon "Close" at bounding box center [221, 402] width 8 height 8
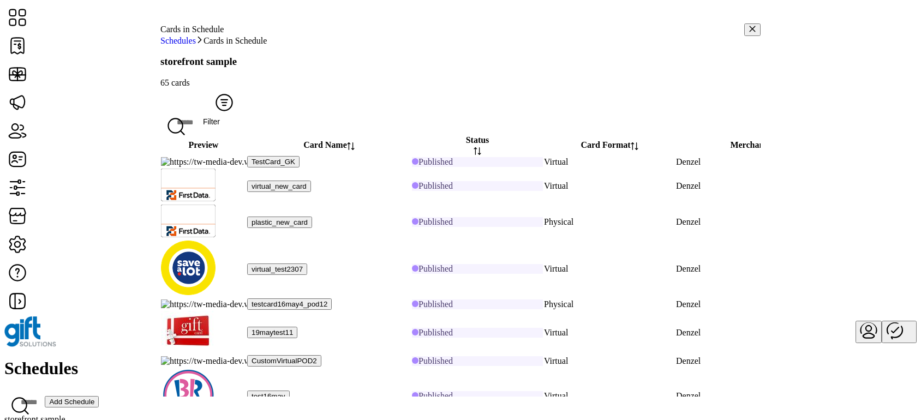
click at [247, 97] on button "Filter" at bounding box center [224, 99] width 46 height 23
click at [725, 117] on span "Status" at bounding box center [714, 113] width 21 height 9
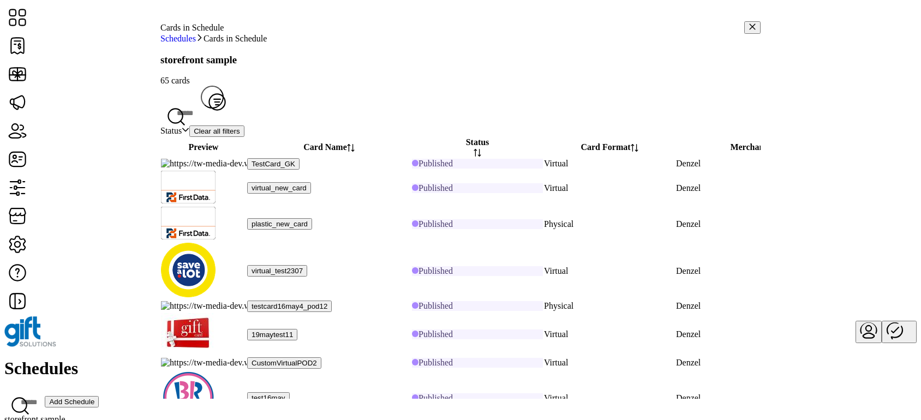
click at [189, 126] on div "dropdown trigger" at bounding box center [186, 131] width 8 height 10
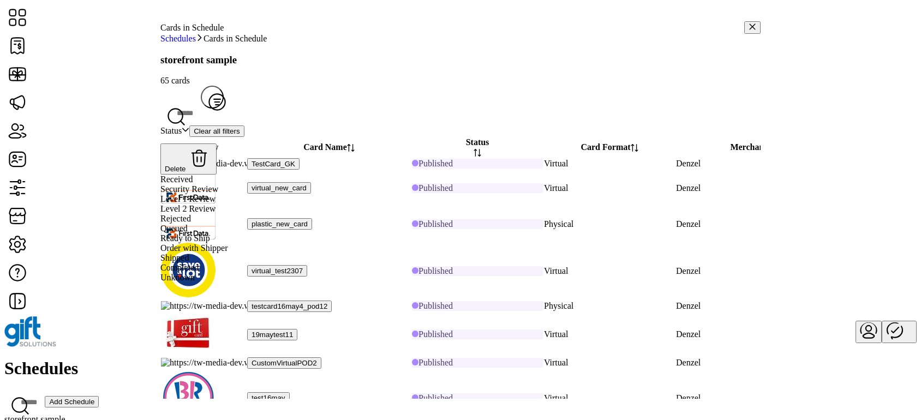
click at [189, 126] on div "dropdown trigger" at bounding box center [186, 131] width 8 height 10
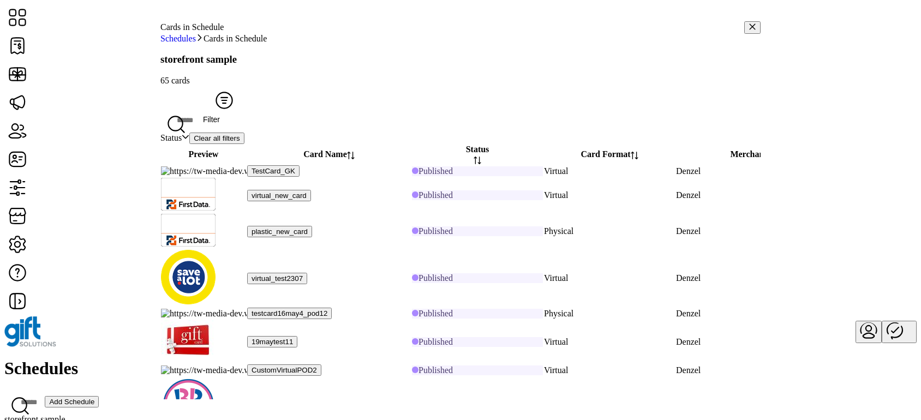
click at [246, 115] on span "Filter" at bounding box center [224, 119] width 43 height 9
click at [484, 133] on div "Status Clear all filters" at bounding box center [460, 138] width 600 height 11
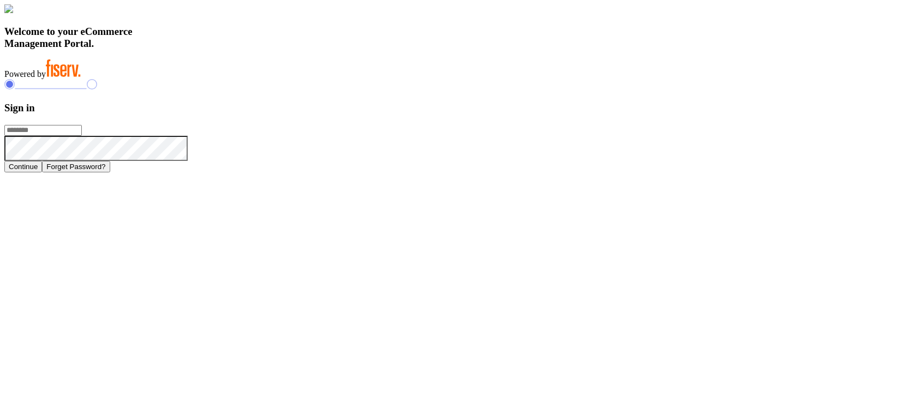
type input "**********"
click at [42, 172] on button "Continue" at bounding box center [23, 166] width 38 height 11
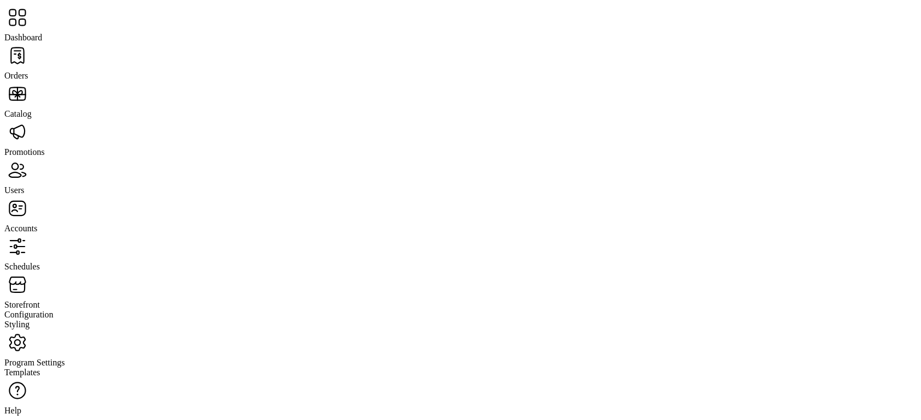
click at [28, 71] on span "Orders" at bounding box center [16, 75] width 24 height 9
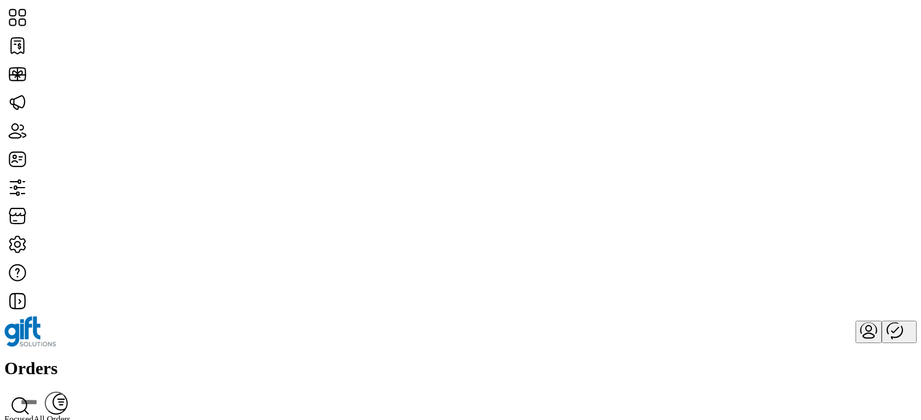
click at [839, 253] on span "Refund Order" at bounding box center [815, 249] width 48 height 9
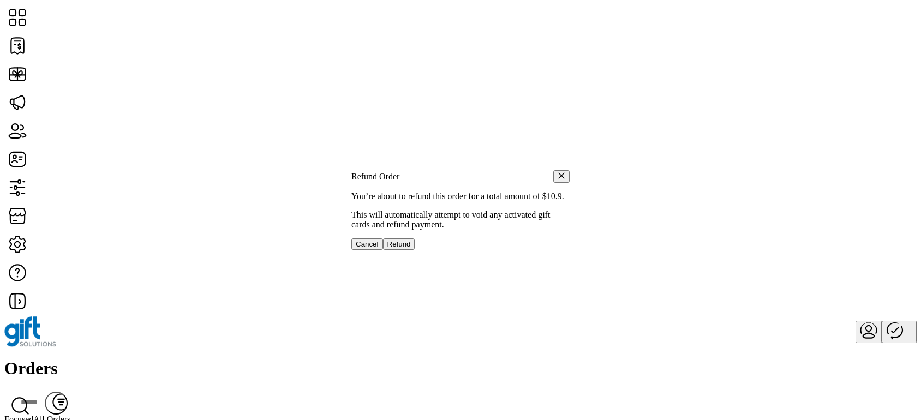
click at [553, 170] on button "button" at bounding box center [561, 176] width 16 height 13
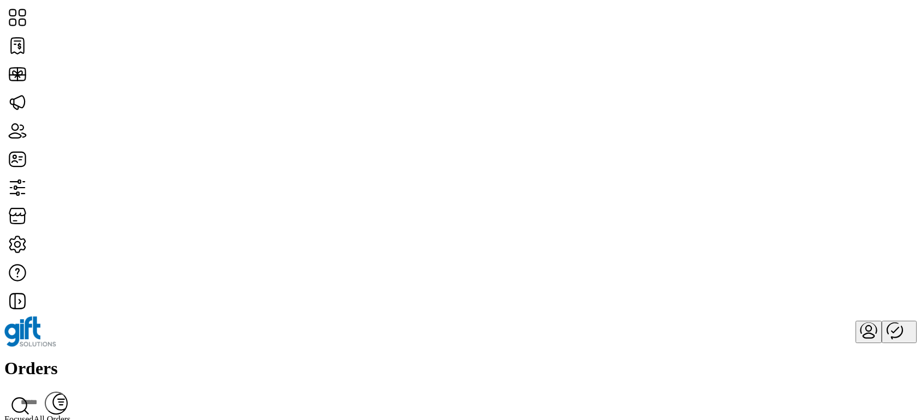
click at [839, 253] on span "Refund Order" at bounding box center [815, 249] width 48 height 9
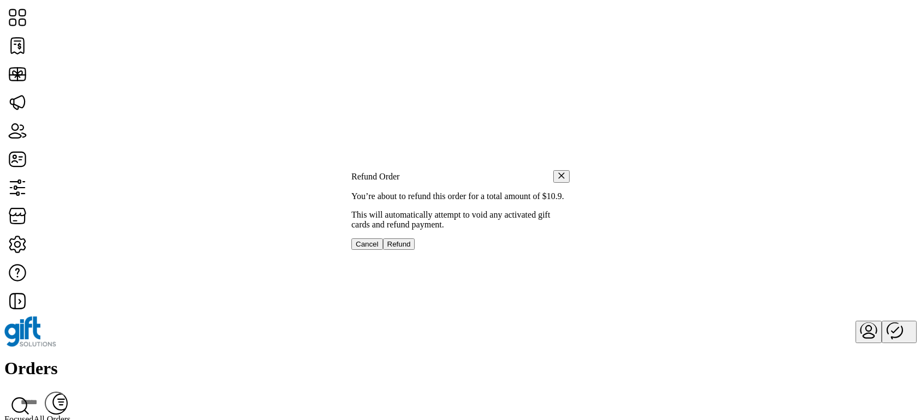
click at [379, 248] on span "Cancel" at bounding box center [367, 244] width 23 height 8
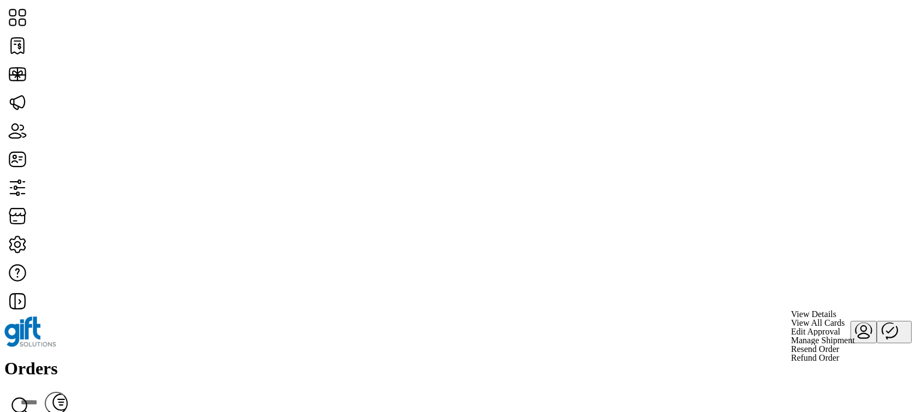
scroll to position [9, 0]
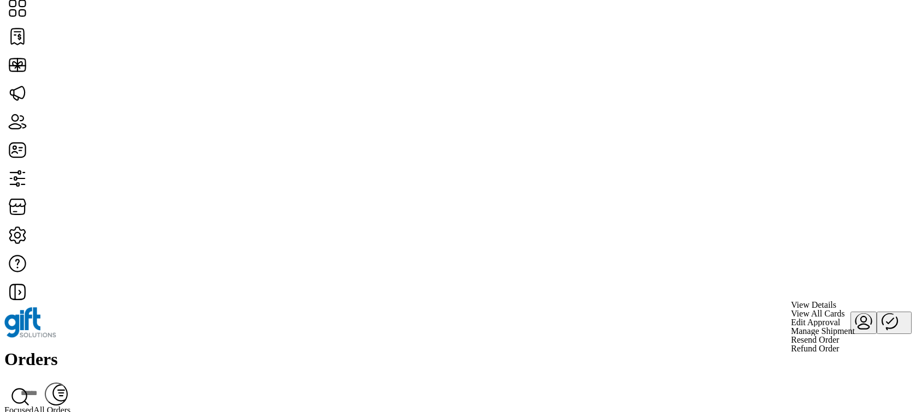
click at [839, 353] on span "Refund Order" at bounding box center [815, 348] width 48 height 9
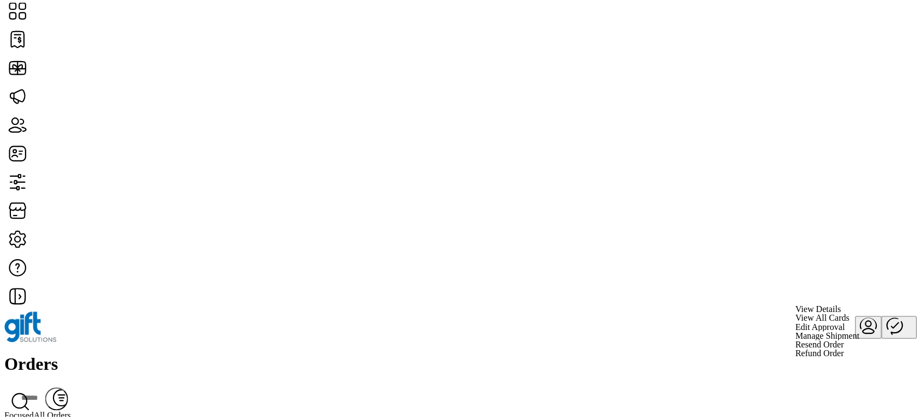
scroll to position [0, 0]
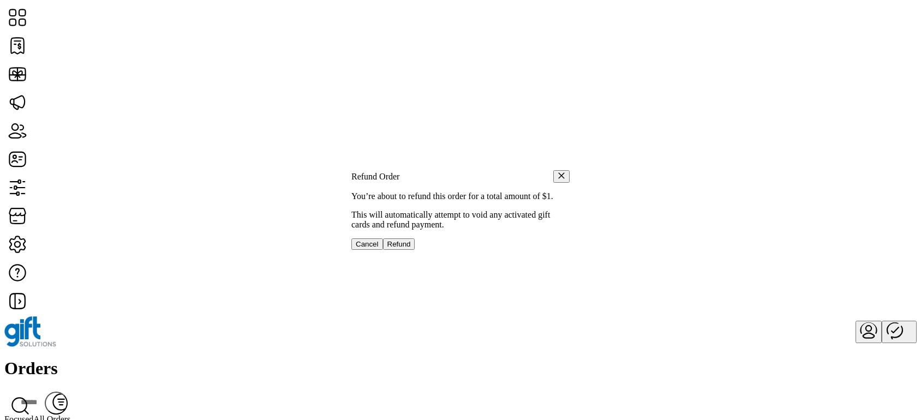
click at [553, 170] on button "button" at bounding box center [561, 176] width 16 height 13
